Goal: Navigation & Orientation: Find specific page/section

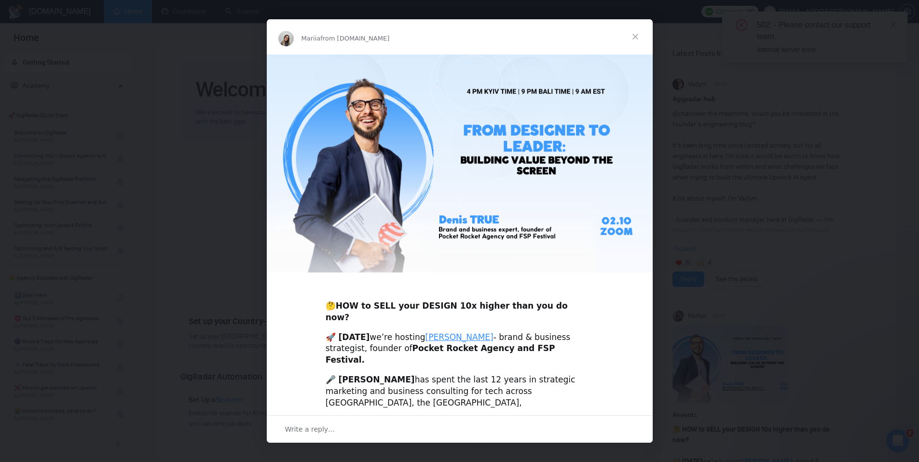
click at [634, 34] on span "Close" at bounding box center [635, 36] width 35 height 35
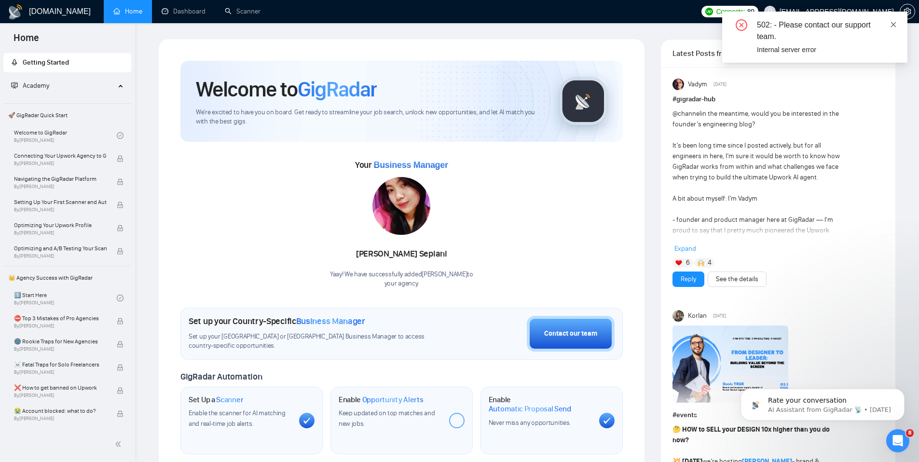
click at [891, 26] on icon "close" at bounding box center [893, 24] width 7 height 7
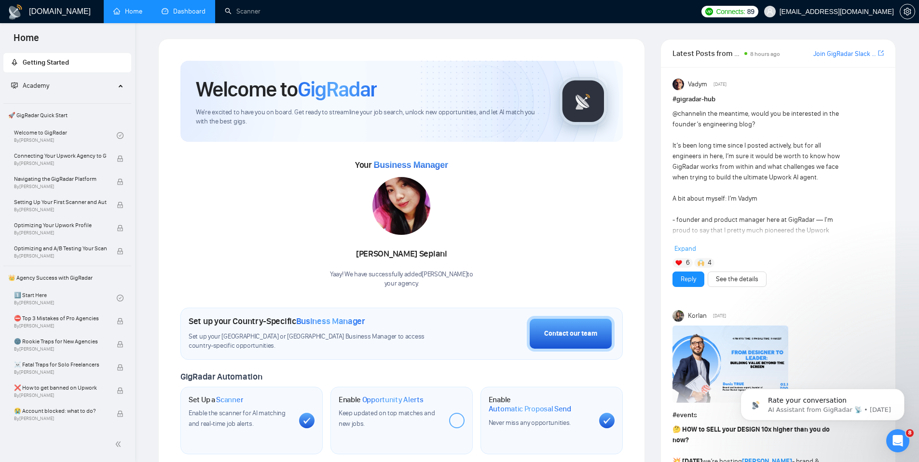
click at [201, 11] on link "Dashboard" at bounding box center [184, 11] width 44 height 8
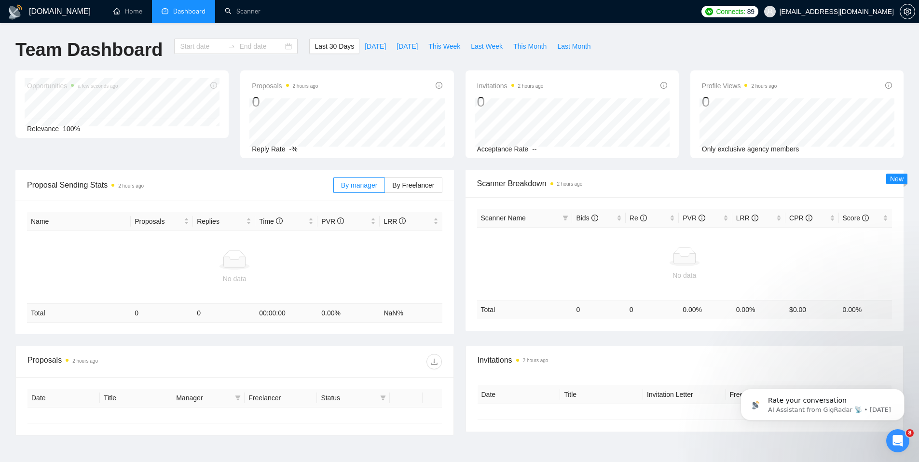
type input "[DATE]"
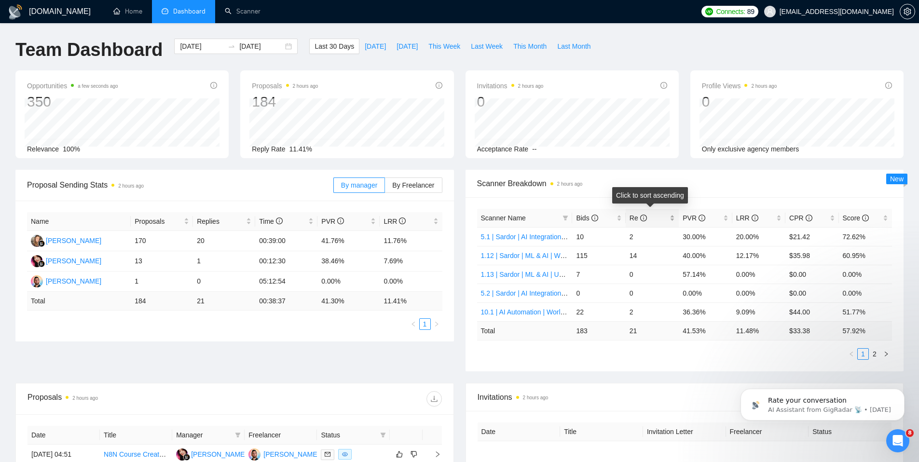
click at [671, 220] on div "Re" at bounding box center [652, 218] width 45 height 11
